Goal: Transaction & Acquisition: Purchase product/service

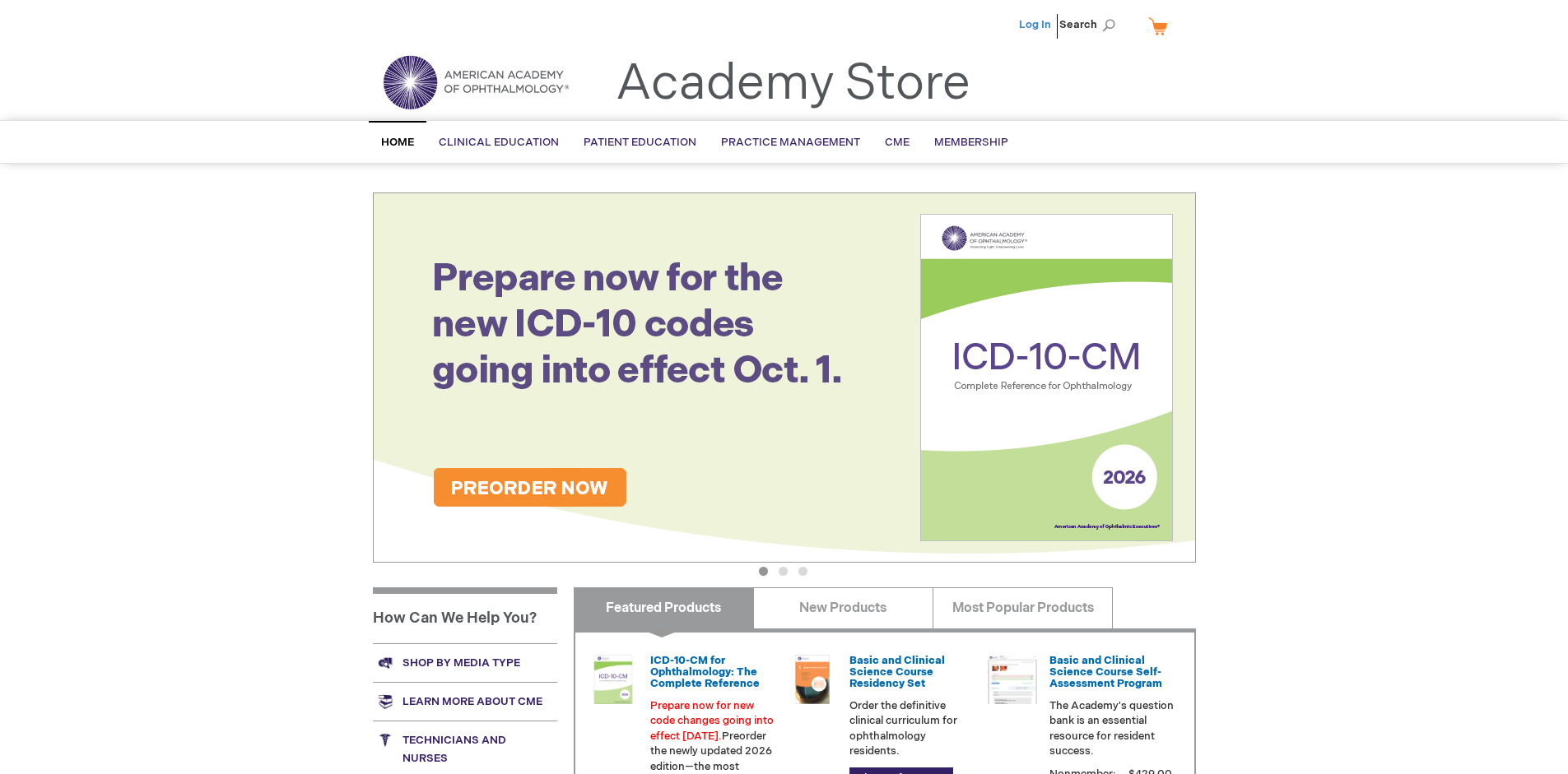
click at [1036, 25] on link "Log In" at bounding box center [1034, 25] width 32 height 13
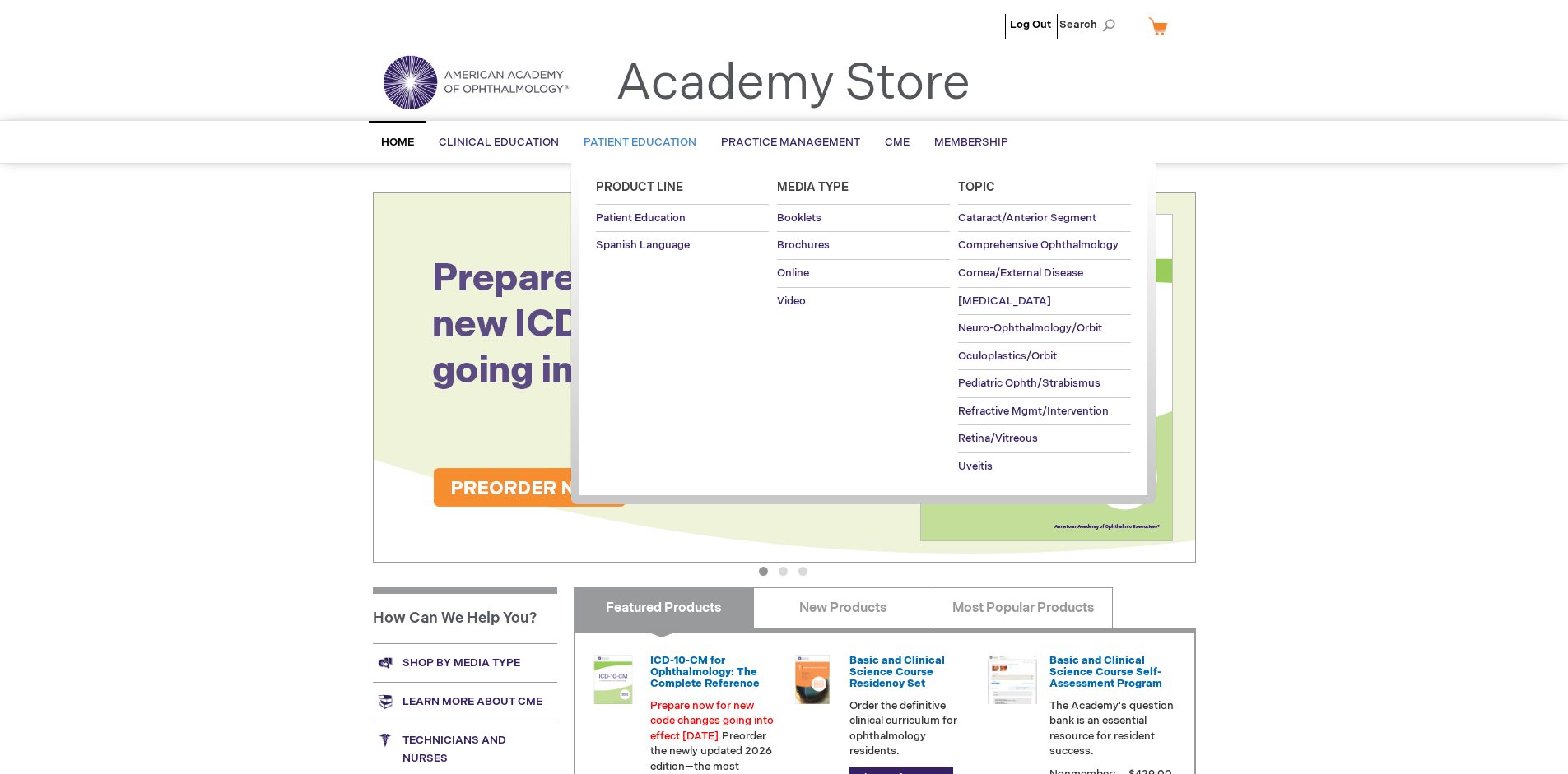
click at [635, 142] on span "Patient Education" at bounding box center [640, 142] width 113 height 13
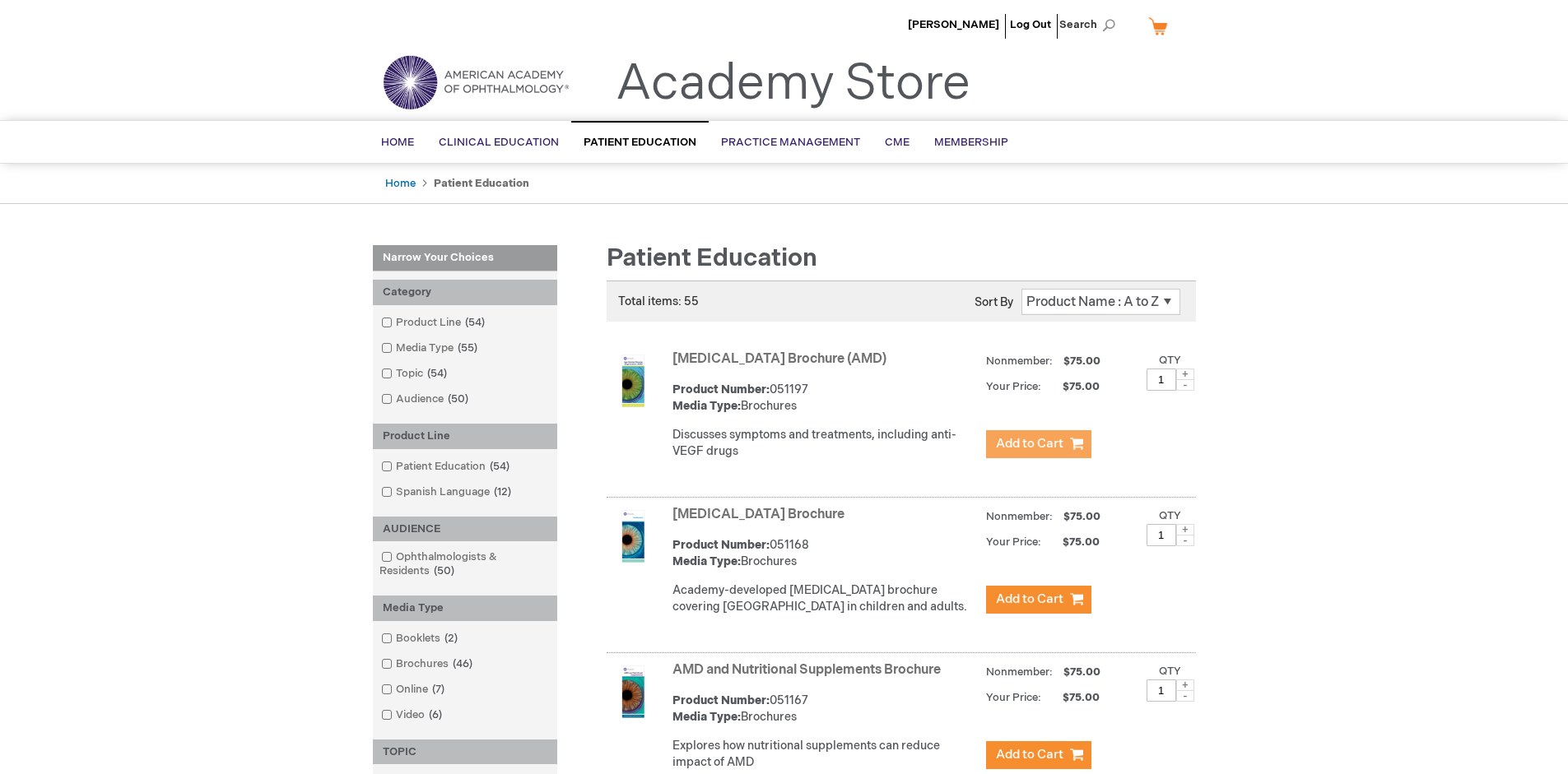
click at [1037, 444] on span "Add to Cart" at bounding box center [1030, 444] width 68 height 16
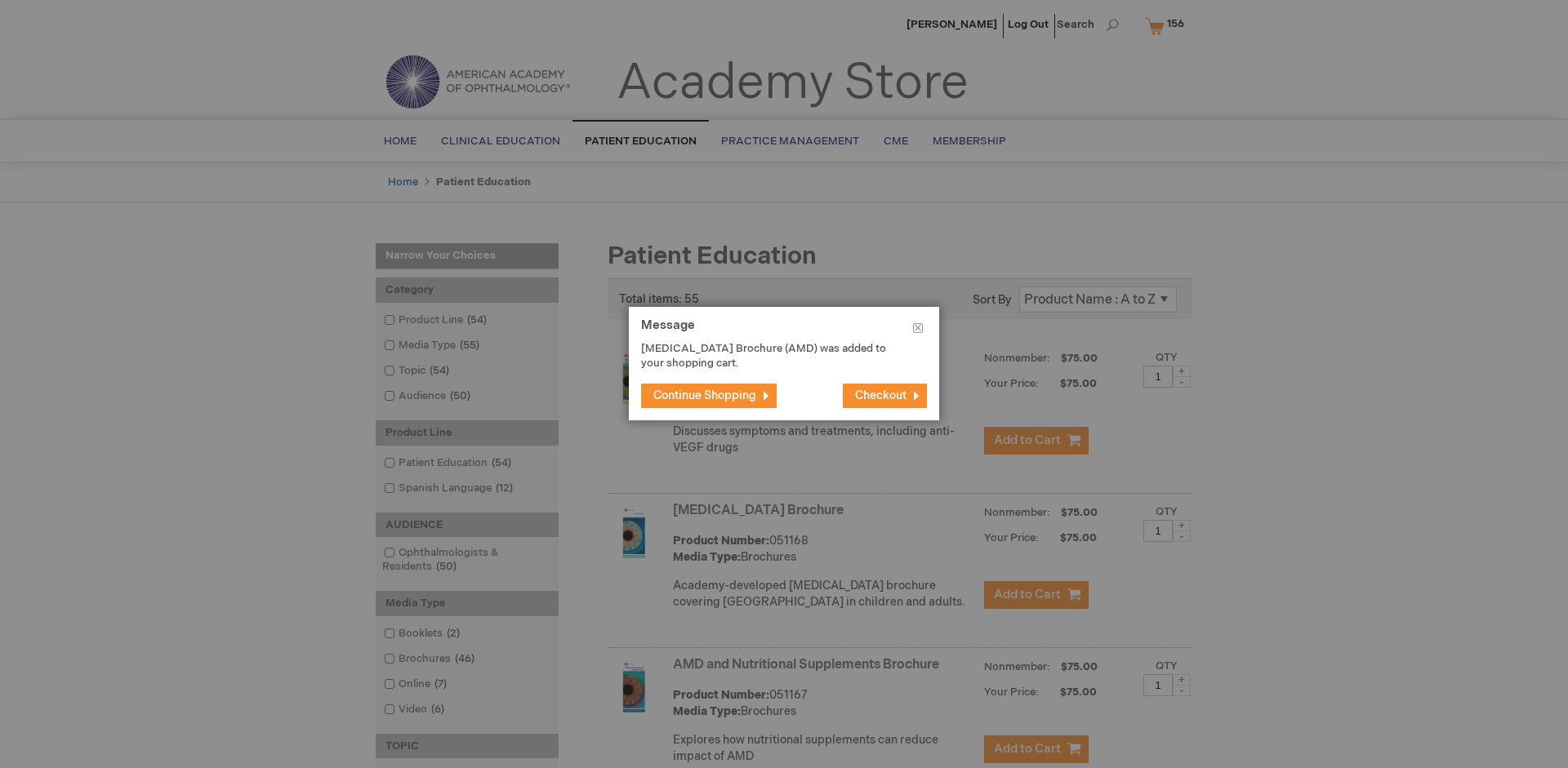
click at [704, 395] on span "Continue Shopping" at bounding box center [704, 395] width 103 height 14
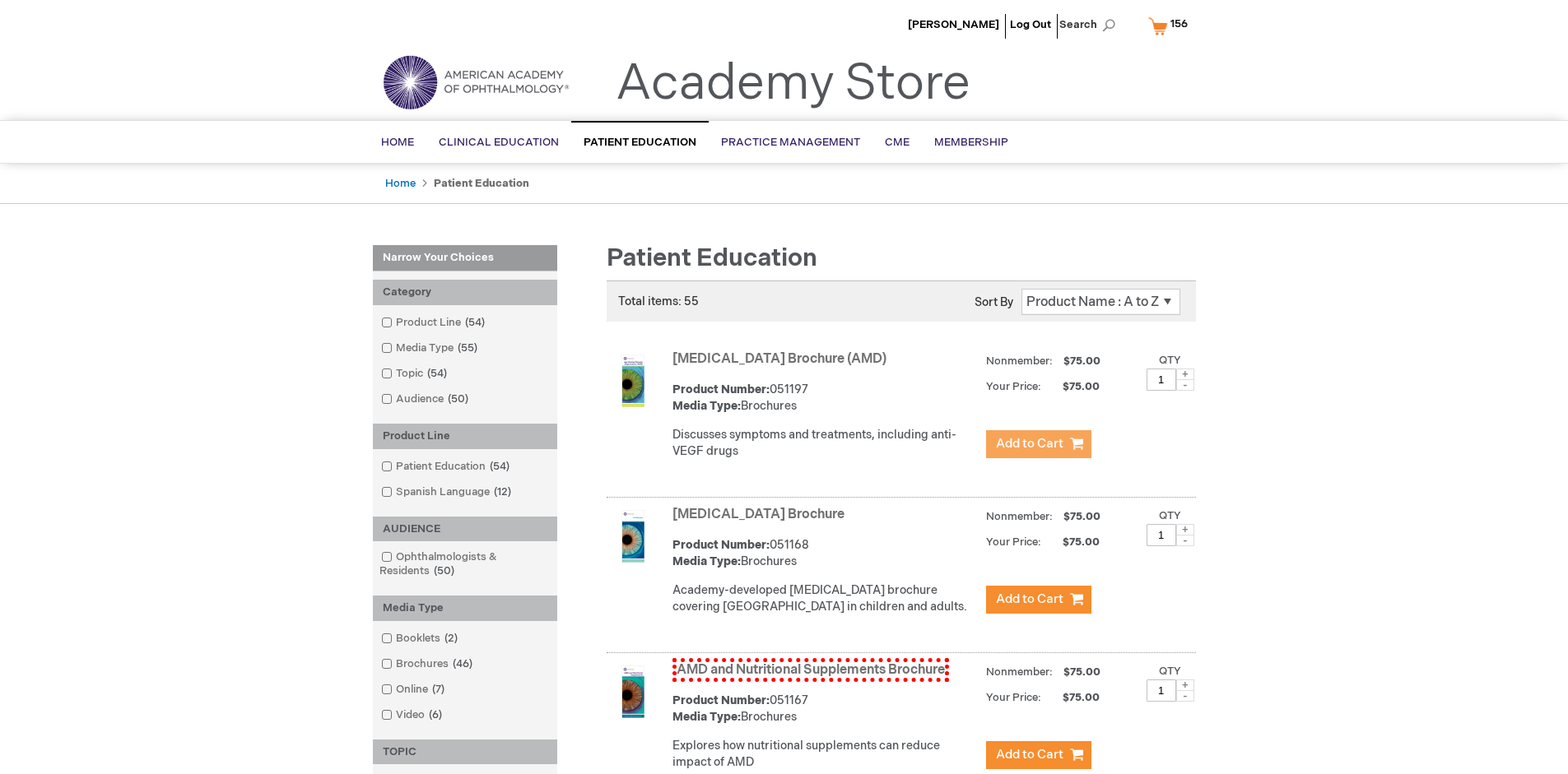
click at [810, 682] on link "AMD and Nutritional Supplements Brochure" at bounding box center [810, 669] width 276 height 24
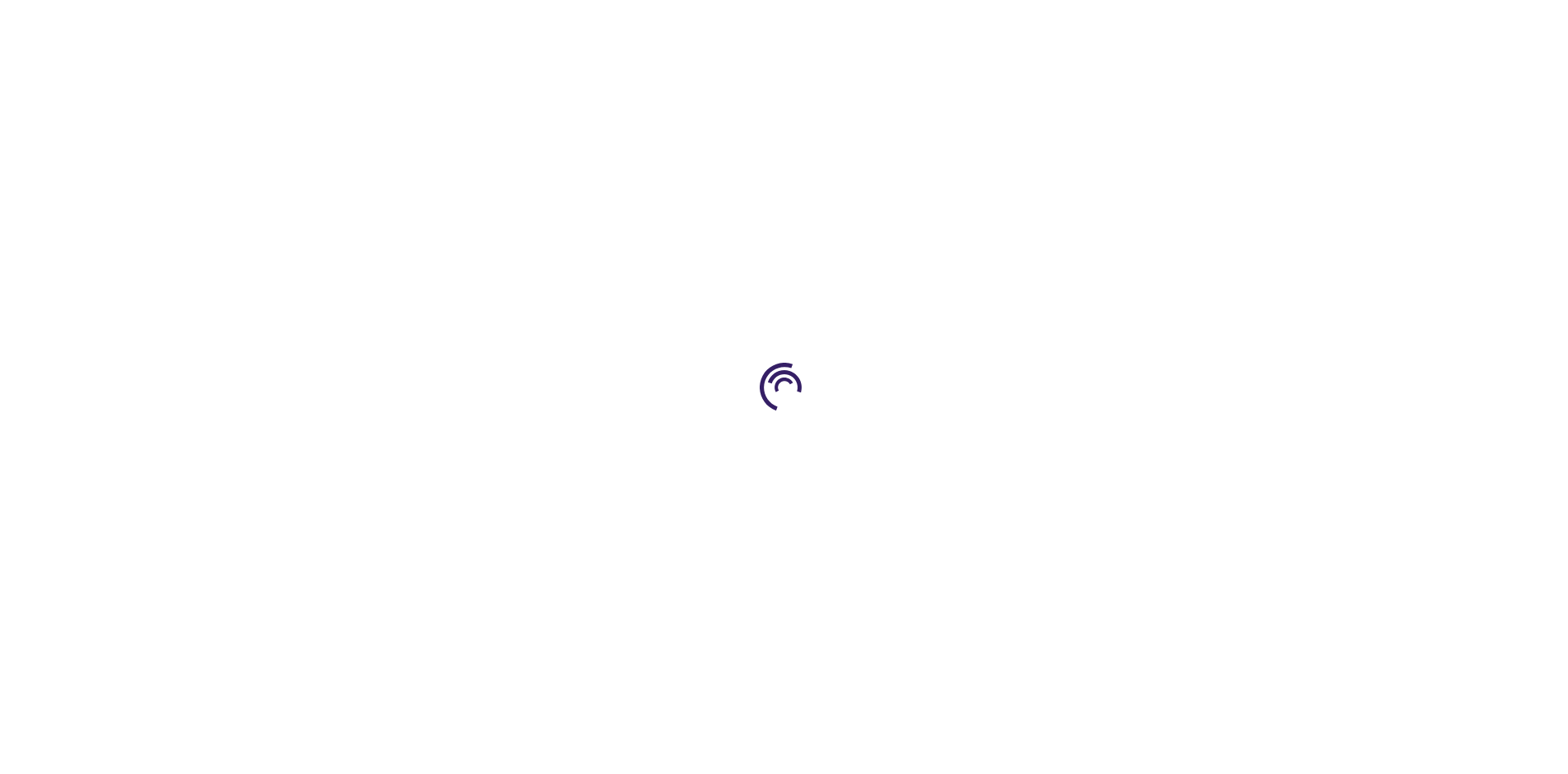
type input "1"
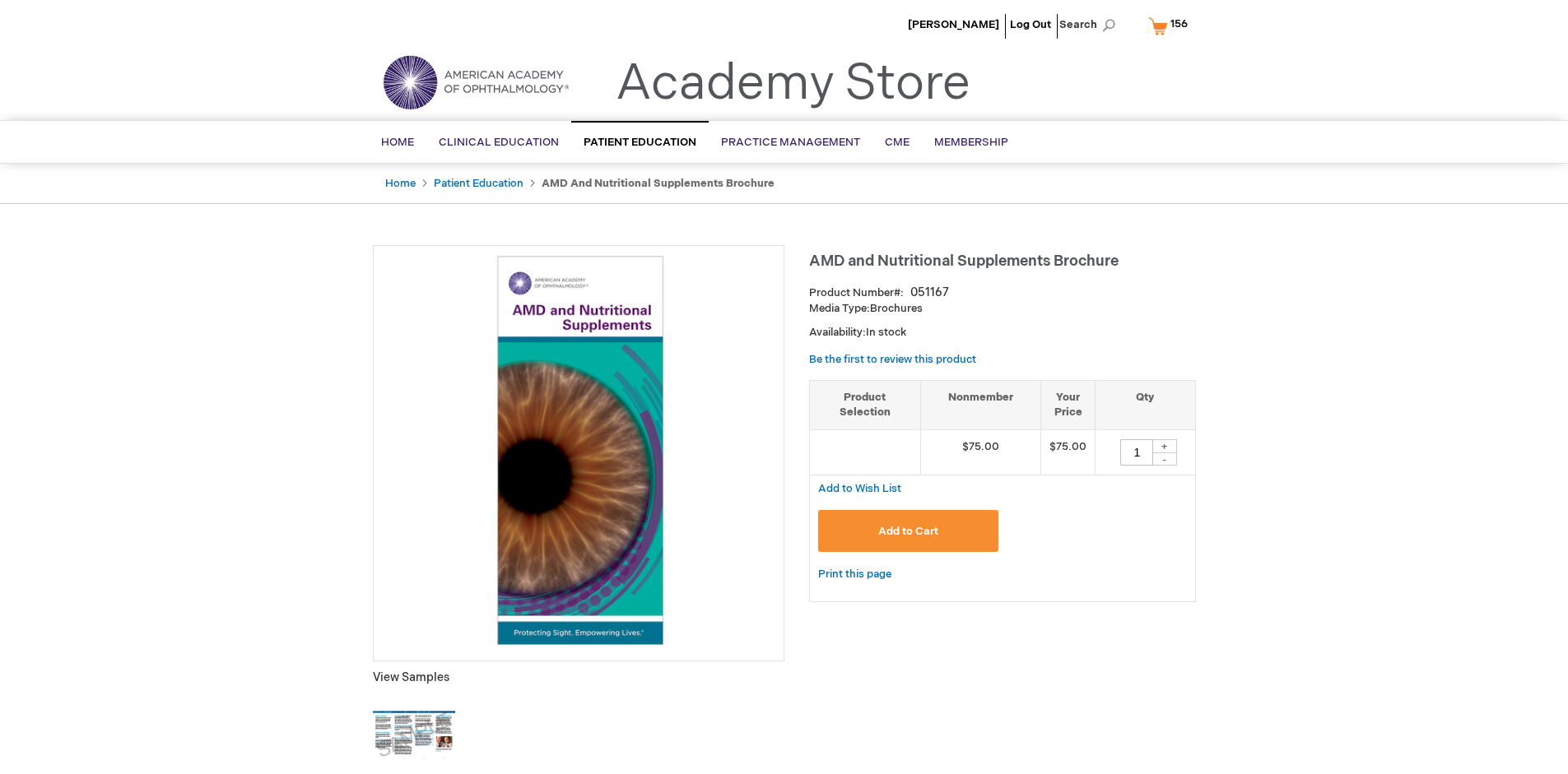
click at [908, 531] on span "Add to Cart" at bounding box center [908, 532] width 60 height 13
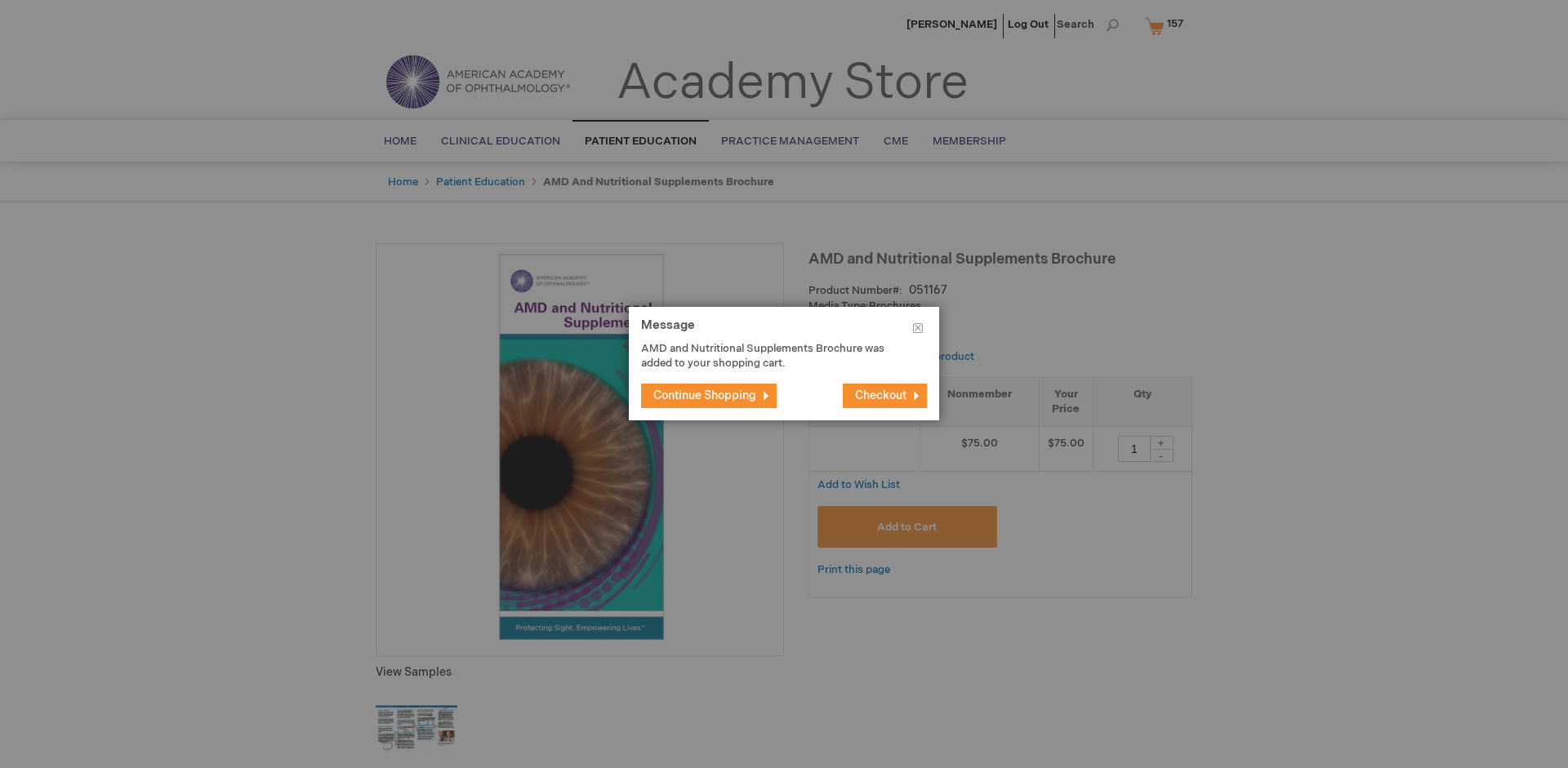
click at [704, 395] on span "Continue Shopping" at bounding box center [704, 395] width 103 height 14
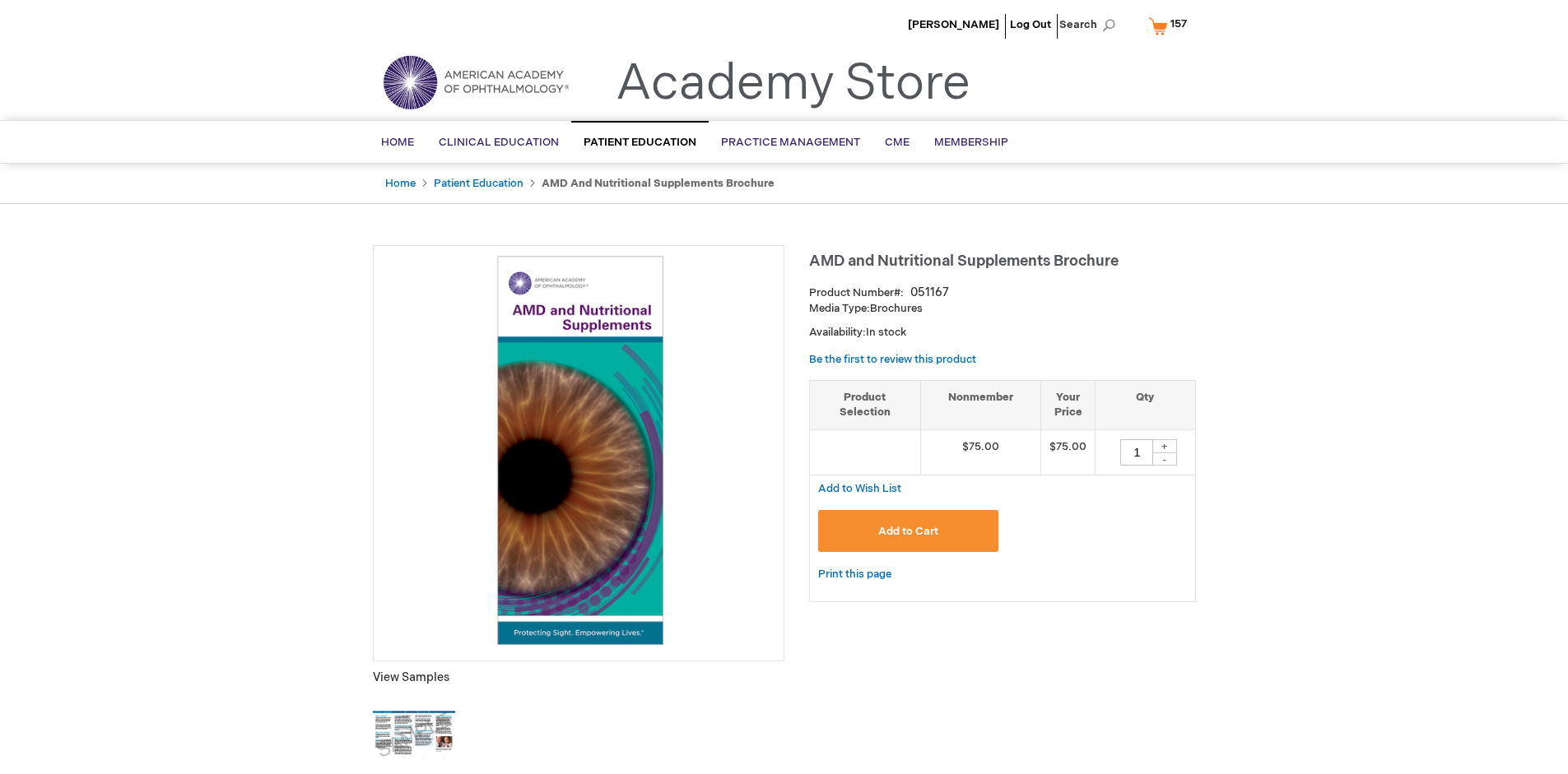
click at [1170, 25] on span "157" at bounding box center [1178, 24] width 16 height 13
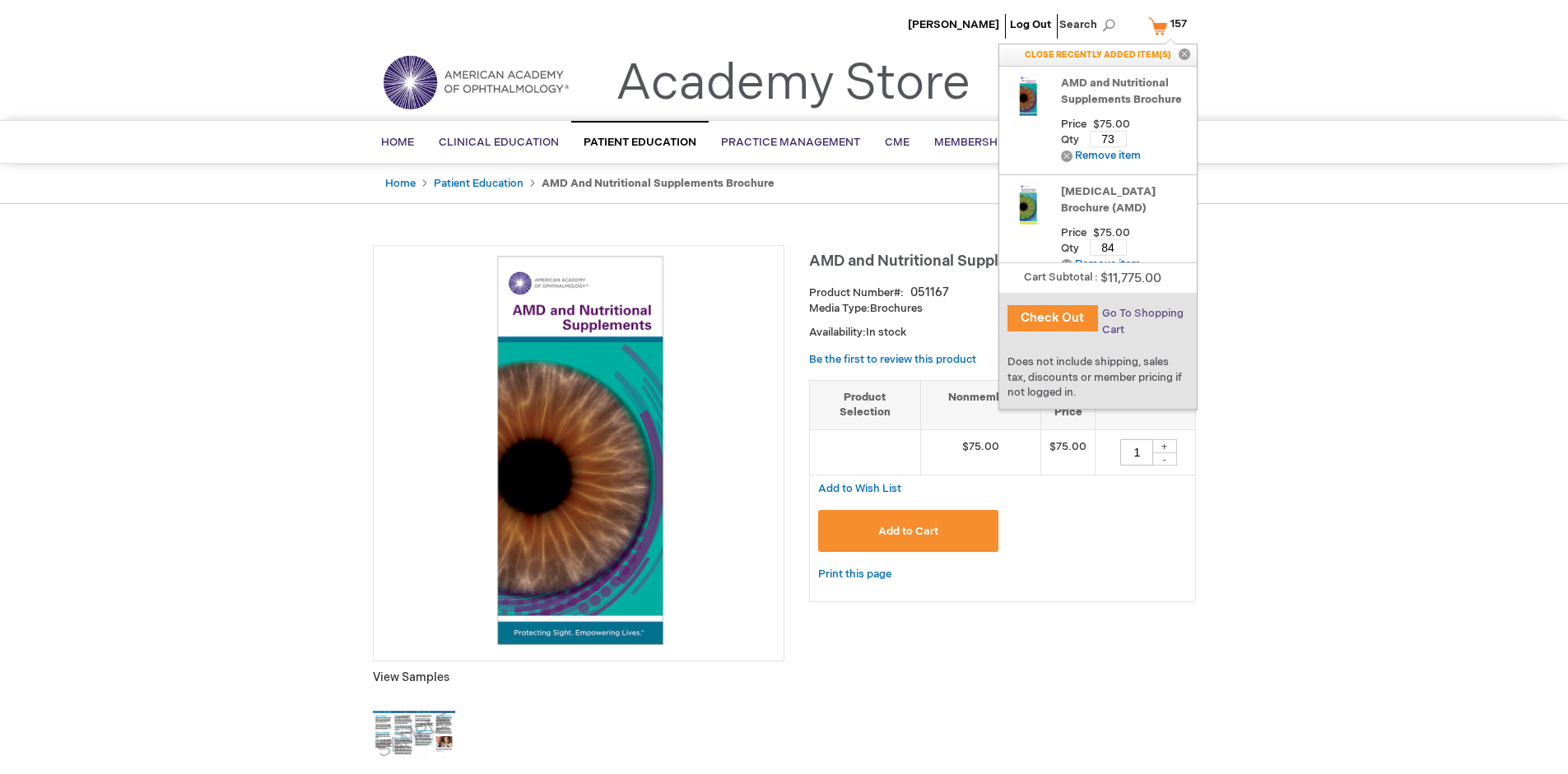
click at [1141, 314] on span "Go To Shopping Cart" at bounding box center [1143, 321] width 81 height 29
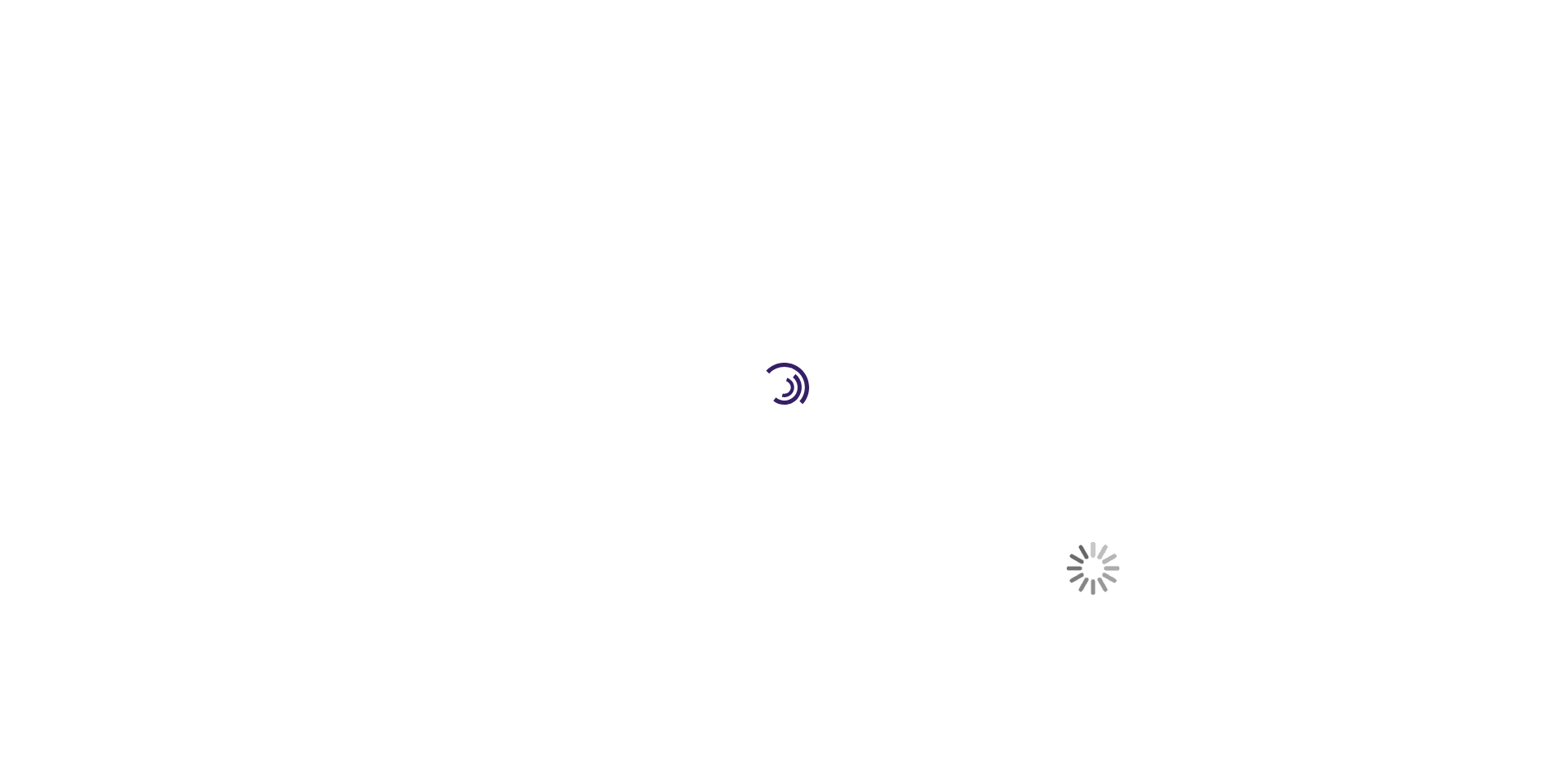
select select "US"
select select "41"
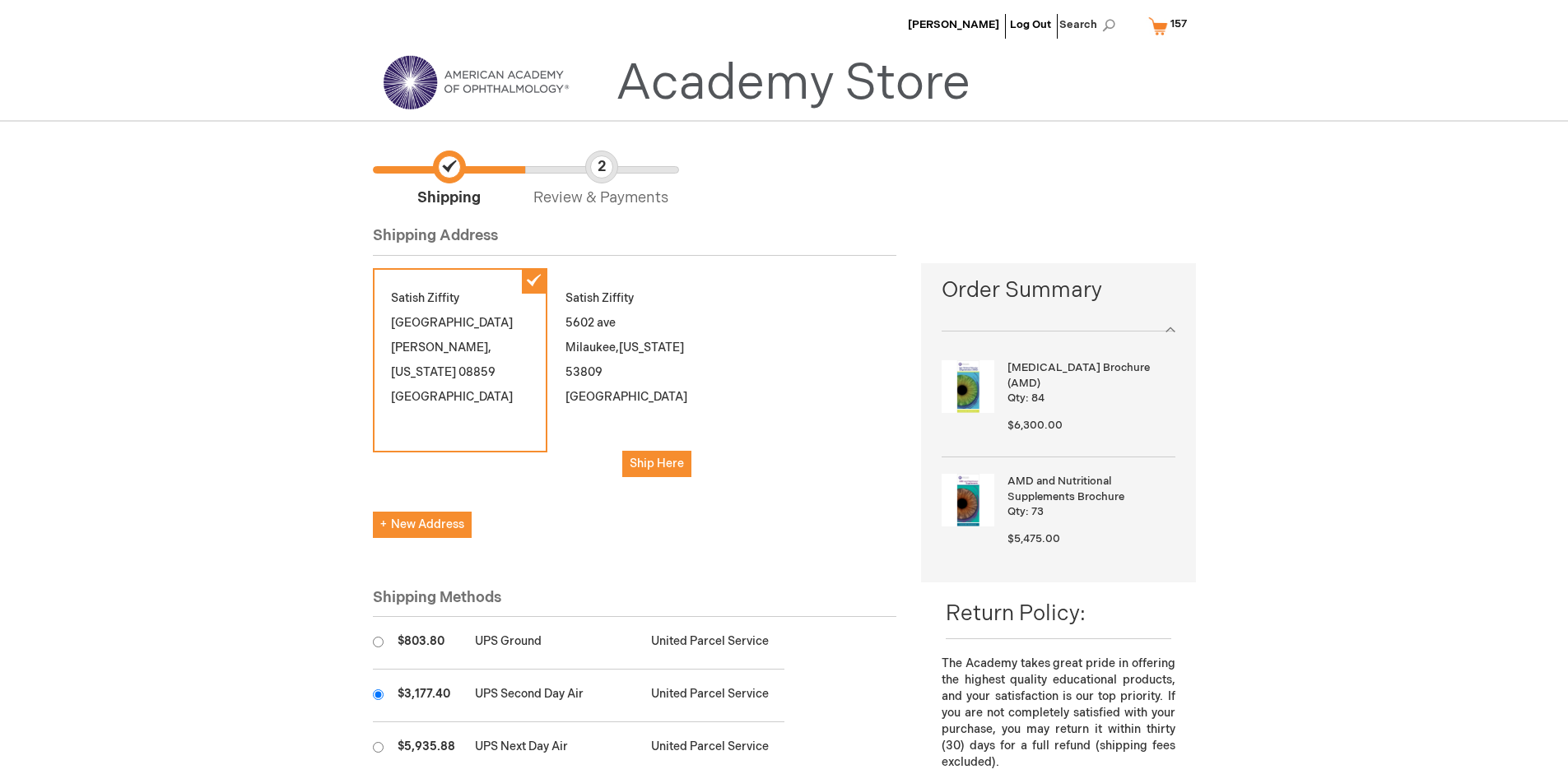
click at [378, 695] on input "radio" at bounding box center [377, 694] width 10 height 10
